Goal: Task Accomplishment & Management: Use online tool/utility

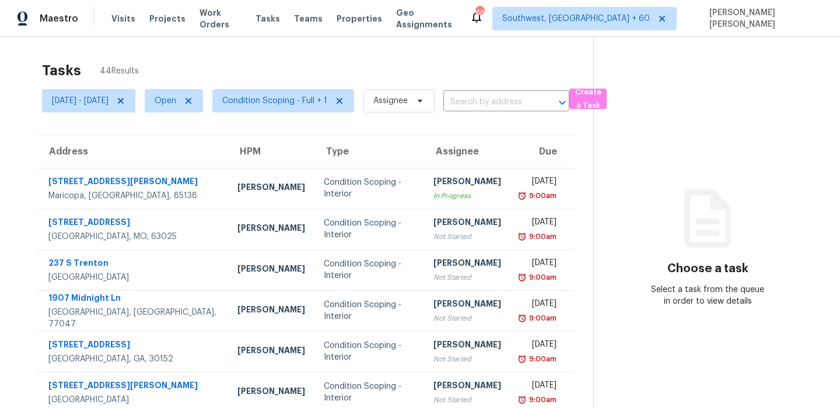
click at [367, 67] on div "Tasks 44 Results" at bounding box center [317, 70] width 551 height 30
click at [426, 74] on div "Tasks 42 Results" at bounding box center [317, 70] width 551 height 30
click at [326, 100] on span "Condition Scoping - Full + 1" at bounding box center [274, 101] width 105 height 12
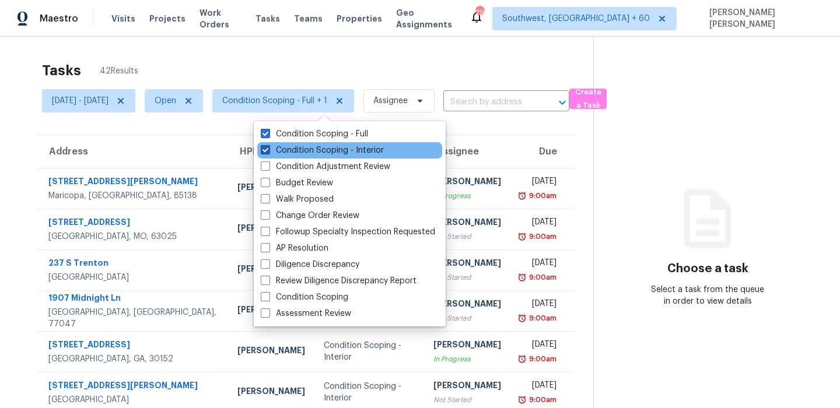
click at [337, 152] on label "Condition Scoping - Interior" at bounding box center [322, 151] width 123 height 12
click at [268, 152] on input "Condition Scoping - Interior" at bounding box center [265, 149] width 8 height 8
checkbox input "false"
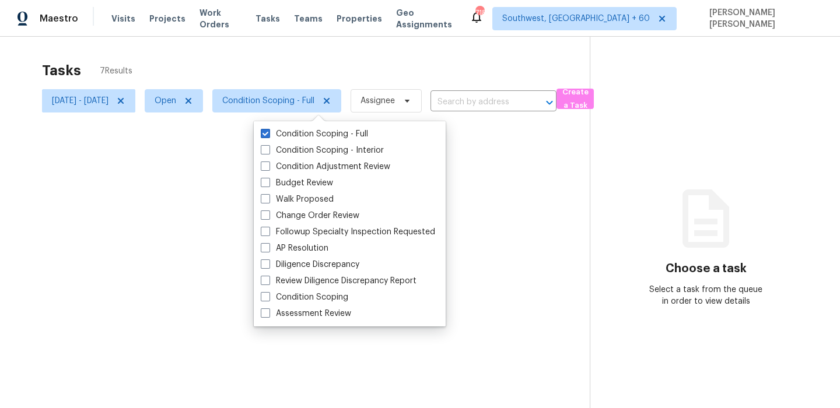
click at [374, 59] on div at bounding box center [420, 204] width 840 height 408
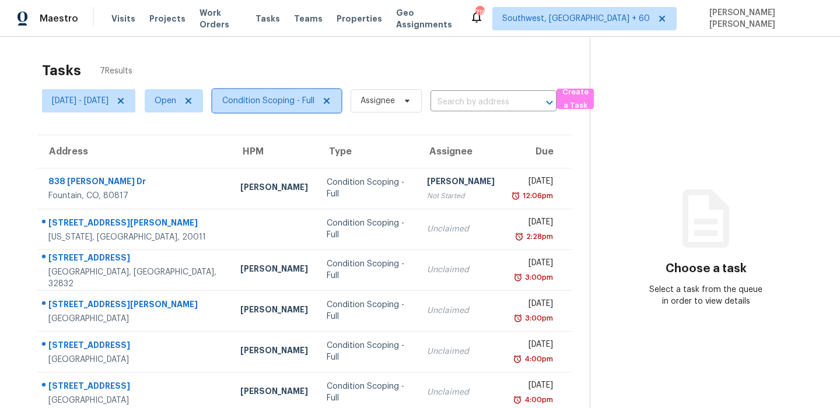
click at [310, 105] on span "Condition Scoping - Full" at bounding box center [268, 101] width 92 height 12
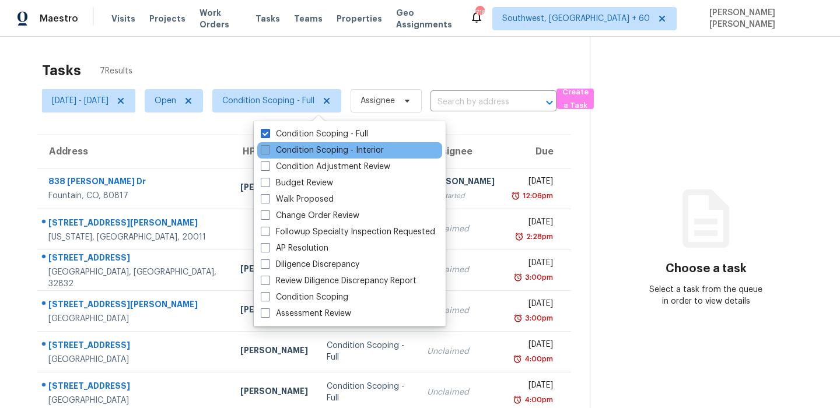
click at [306, 146] on label "Condition Scoping - Interior" at bounding box center [322, 151] width 123 height 12
click at [268, 146] on input "Condition Scoping - Interior" at bounding box center [265, 149] width 8 height 8
checkbox input "true"
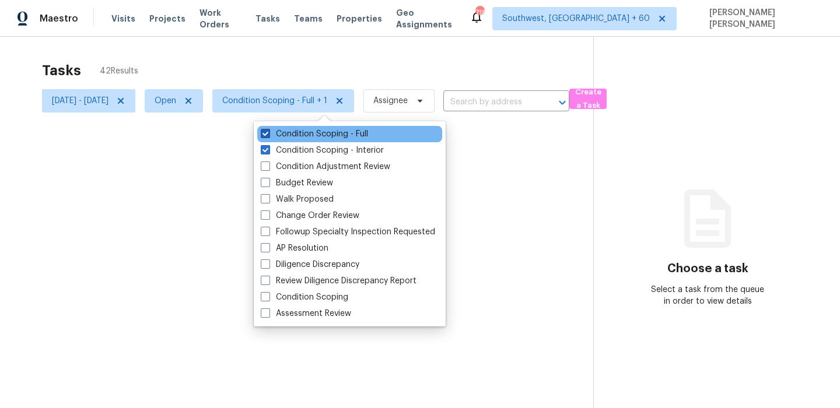
click at [313, 129] on label "Condition Scoping - Full" at bounding box center [314, 134] width 107 height 12
click at [268, 129] on input "Condition Scoping - Full" at bounding box center [265, 132] width 8 height 8
checkbox input "false"
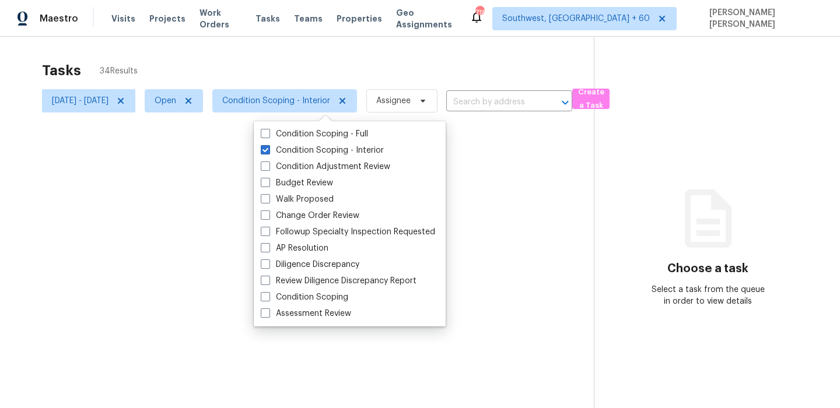
click at [362, 47] on div at bounding box center [420, 204] width 840 height 408
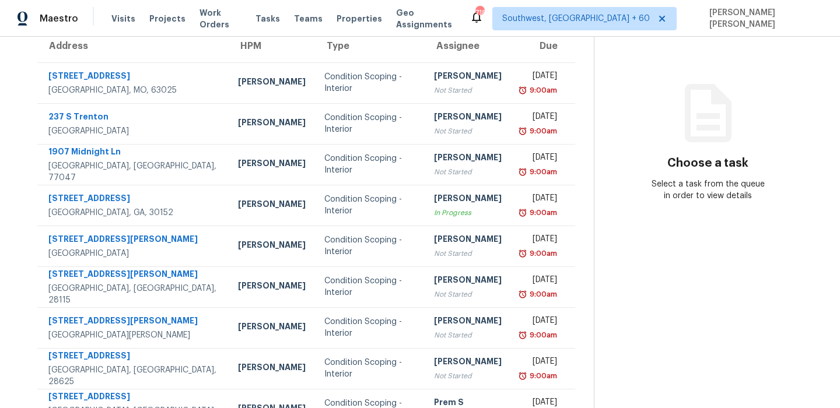
scroll to position [199, 0]
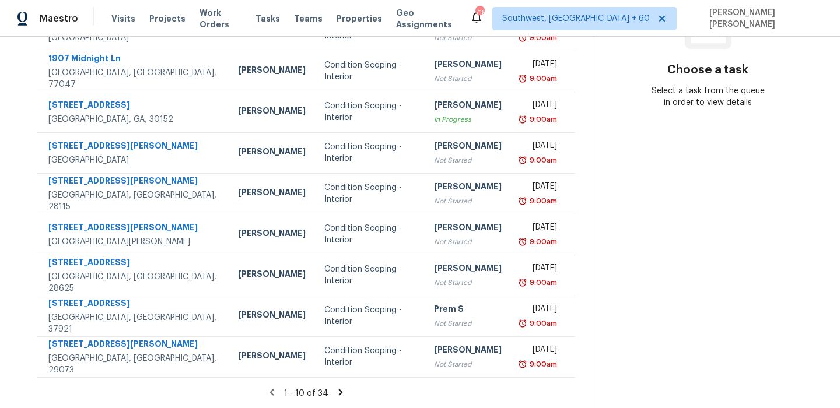
click at [346, 390] on icon at bounding box center [340, 392] width 10 height 10
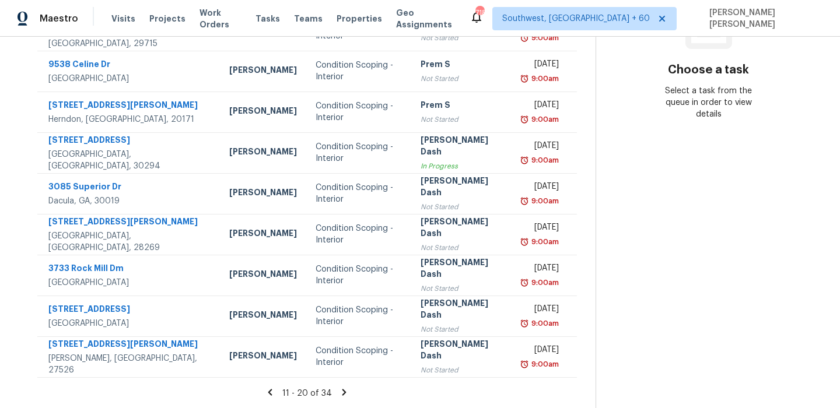
click at [346, 390] on icon at bounding box center [344, 392] width 4 height 6
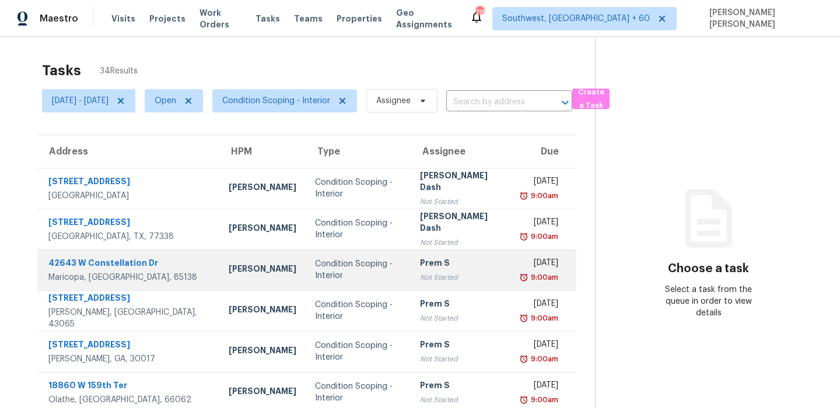
scroll to position [199, 0]
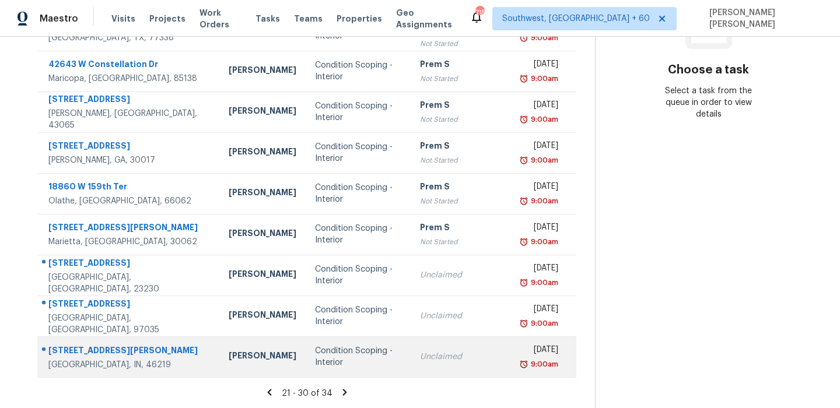
click at [377, 362] on td "Condition Scoping - Interior" at bounding box center [358, 356] width 105 height 41
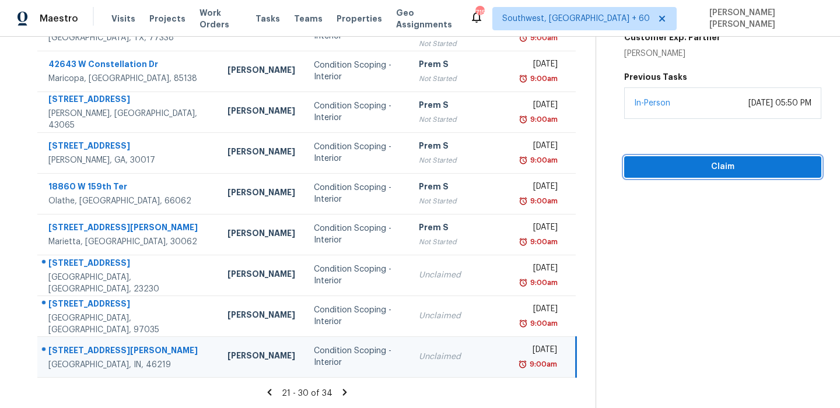
click at [721, 174] on button "Claim" at bounding box center [722, 167] width 197 height 22
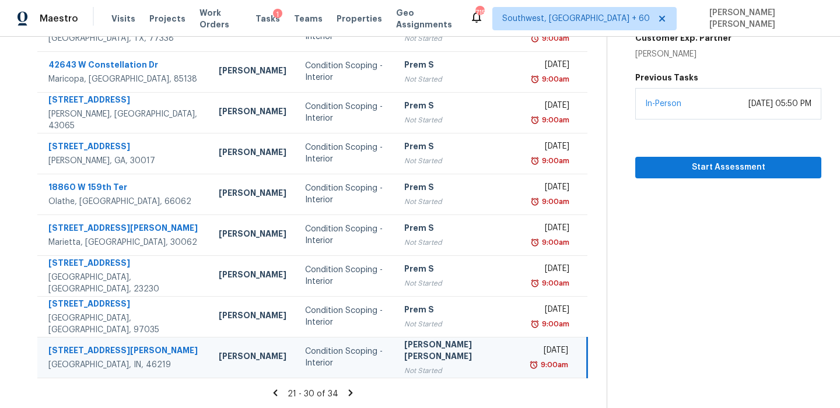
click at [349, 390] on icon at bounding box center [350, 393] width 10 height 10
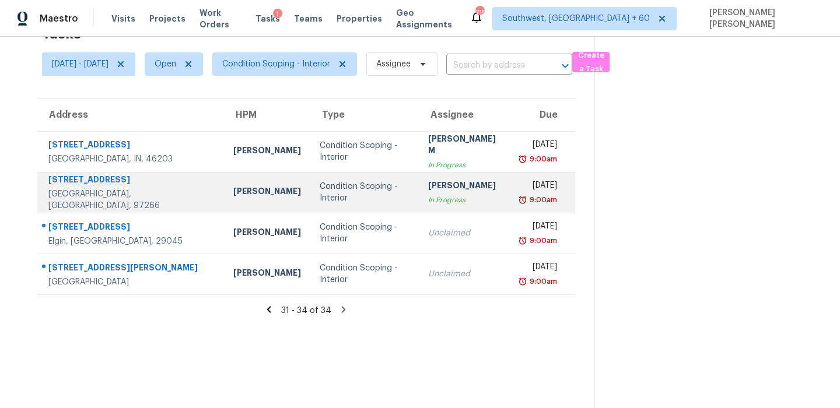
click at [120, 187] on div "[STREET_ADDRESS]" at bounding box center [131, 181] width 166 height 15
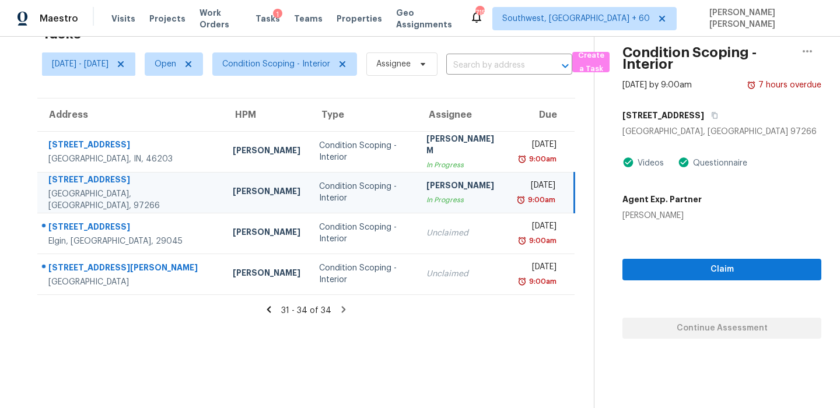
scroll to position [58, 0]
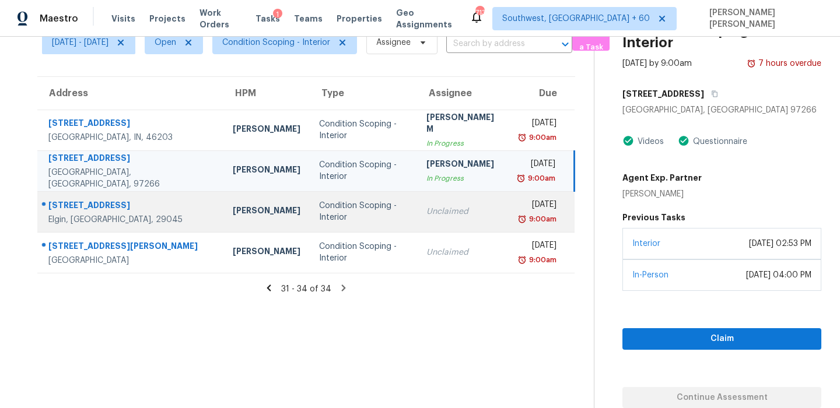
click at [426, 211] on div "Unclaimed" at bounding box center [463, 212] width 74 height 12
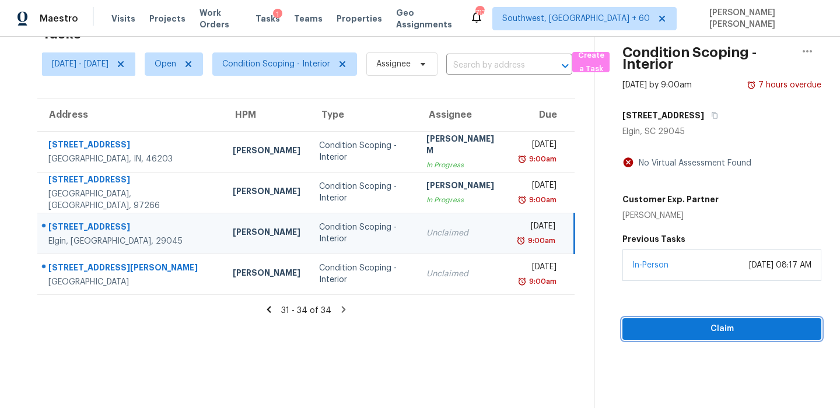
click at [659, 334] on span "Claim" at bounding box center [722, 329] width 180 height 15
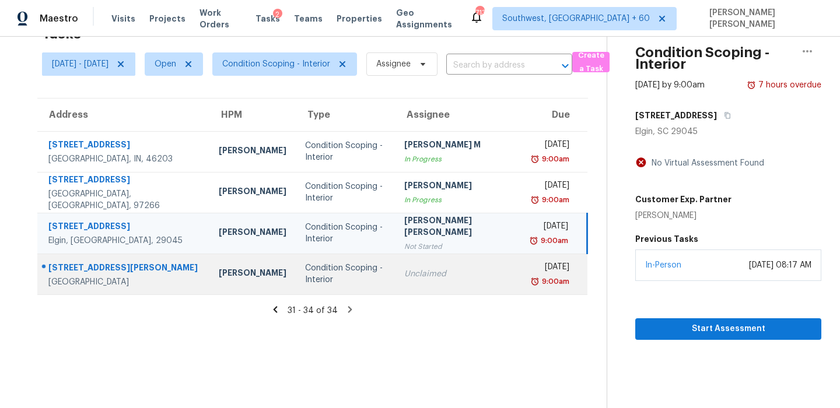
click at [533, 275] on div "[DATE]" at bounding box center [551, 268] width 36 height 15
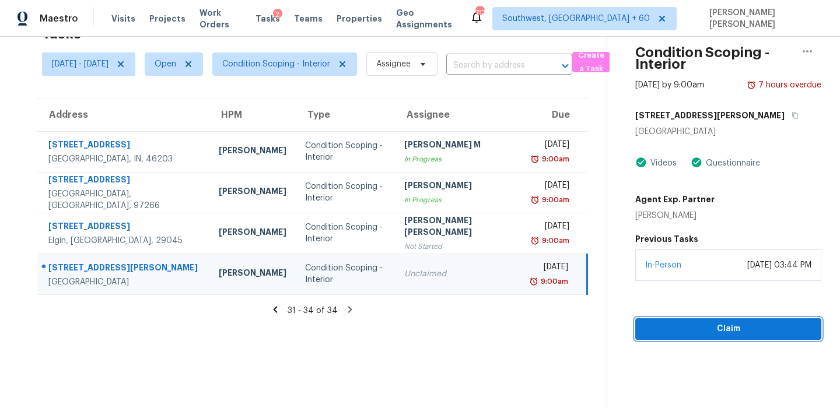
click at [666, 337] on button "Claim" at bounding box center [728, 329] width 186 height 22
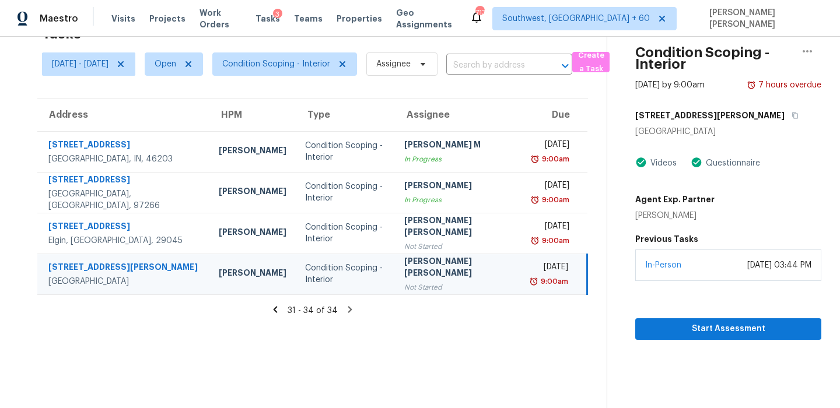
click at [277, 307] on icon at bounding box center [276, 309] width 4 height 6
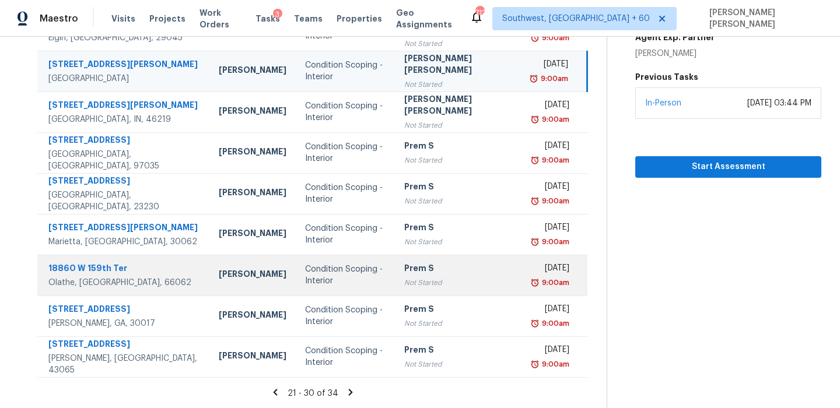
scroll to position [0, 0]
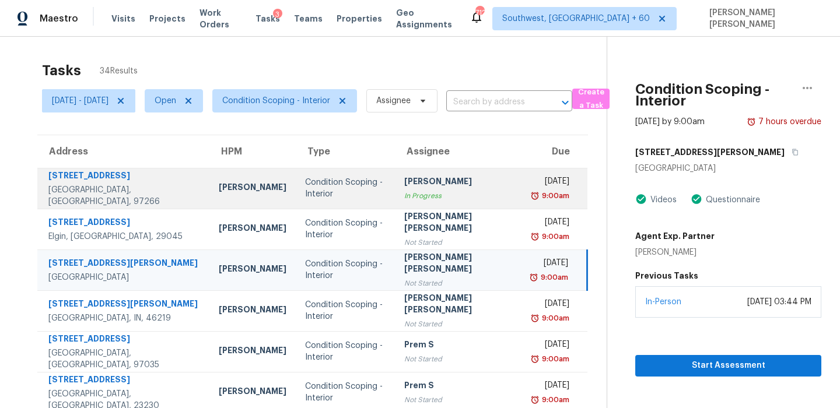
click at [73, 178] on div "[STREET_ADDRESS]" at bounding box center [124, 177] width 152 height 15
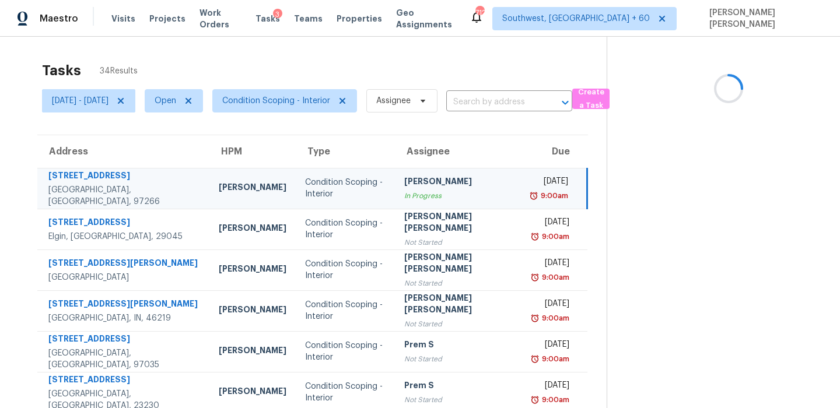
click at [73, 178] on div "[STREET_ADDRESS]" at bounding box center [124, 177] width 152 height 15
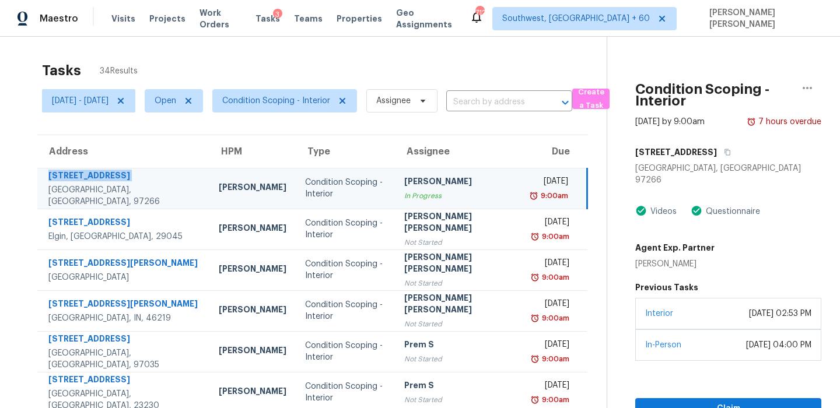
copy div "[STREET_ADDRESS]"
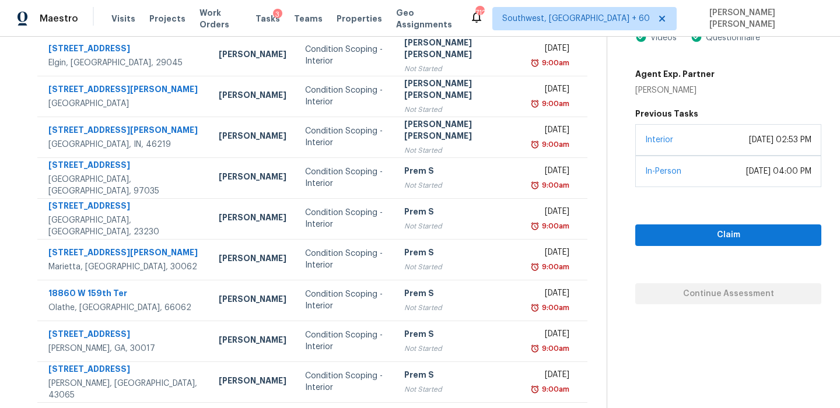
scroll to position [199, 0]
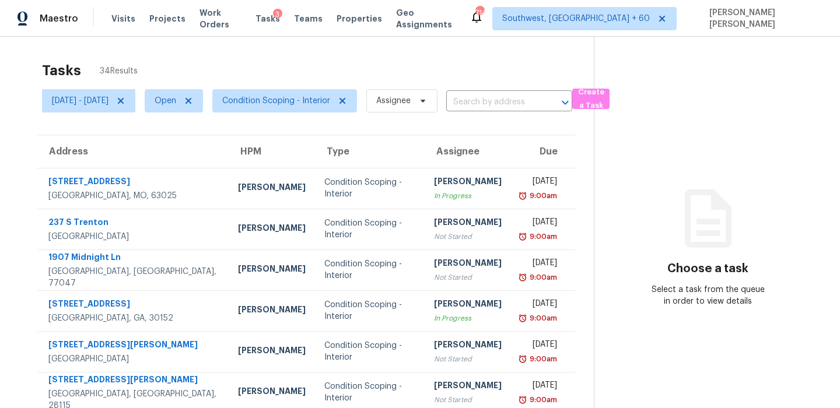
click at [363, 58] on div "Tasks 34 Results" at bounding box center [318, 70] width 552 height 30
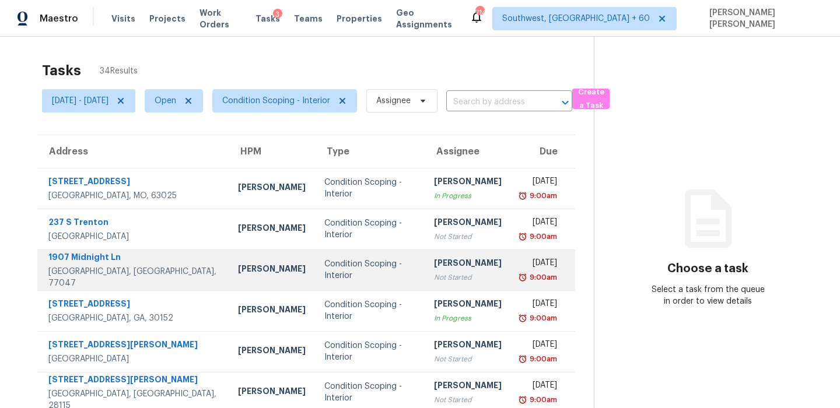
scroll to position [199, 0]
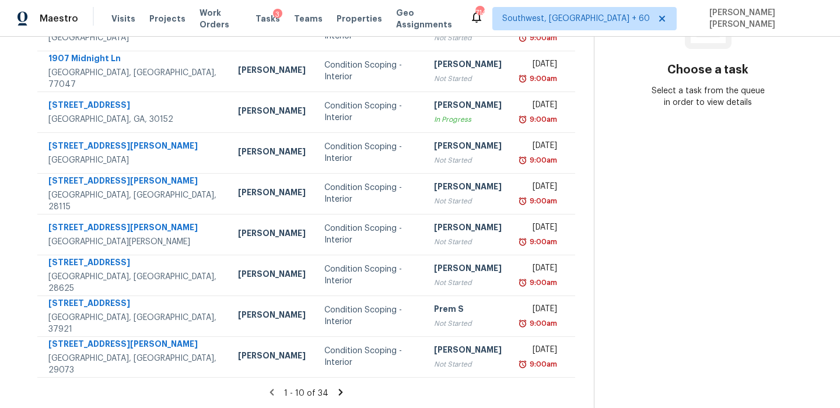
click at [345, 394] on icon at bounding box center [340, 392] width 10 height 10
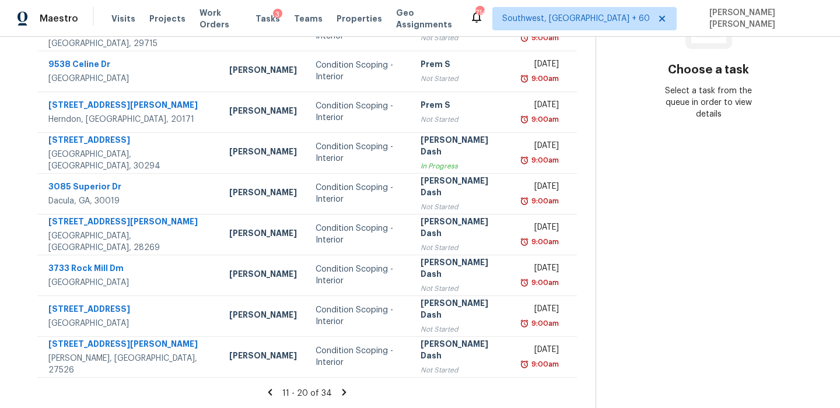
click at [346, 390] on icon at bounding box center [344, 392] width 4 height 6
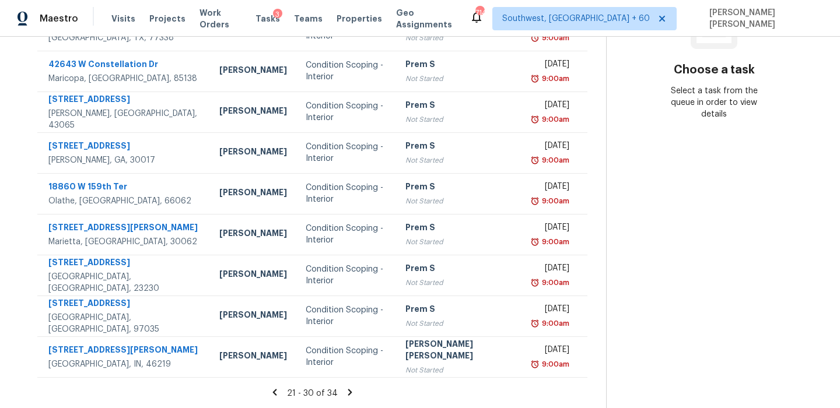
click at [345, 389] on icon at bounding box center [350, 392] width 10 height 10
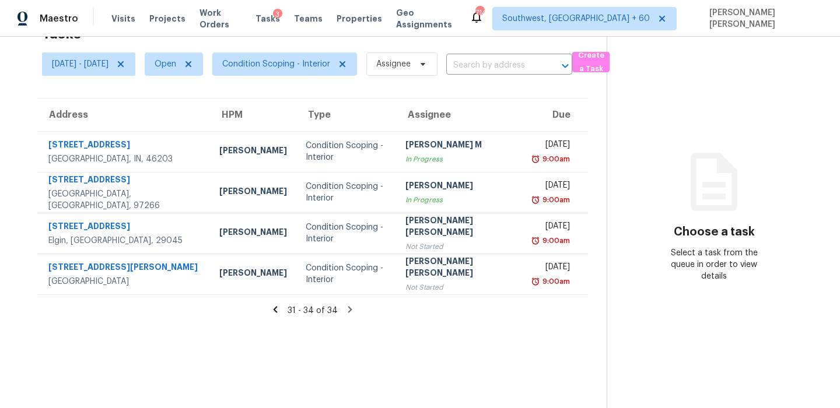
click at [667, 178] on div "Choose a task Select a task from the queue in order to view details" at bounding box center [714, 228] width 214 height 107
click at [461, 311] on div "31 - 34 of 34" at bounding box center [313, 310] width 588 height 12
click at [724, 160] on icon at bounding box center [713, 182] width 47 height 58
